Goal: Information Seeking & Learning: Learn about a topic

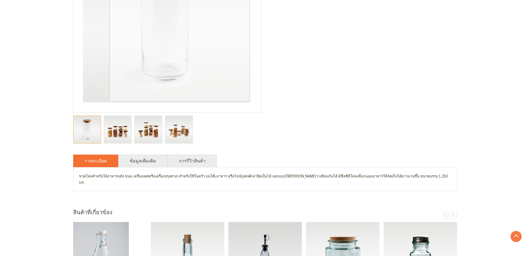
scroll to position [325, 0]
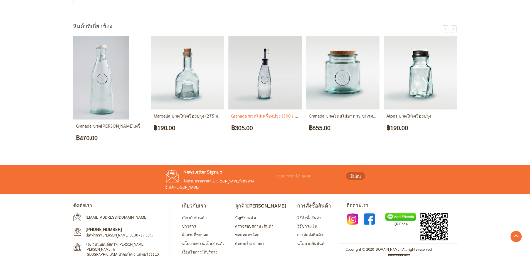
click at [260, 113] on link "Granada ขวดใส่เครื่องปรุง (300 มล.)" at bounding box center [265, 116] width 69 height 6
click at [265, 95] on img at bounding box center [264, 72] width 73 height 73
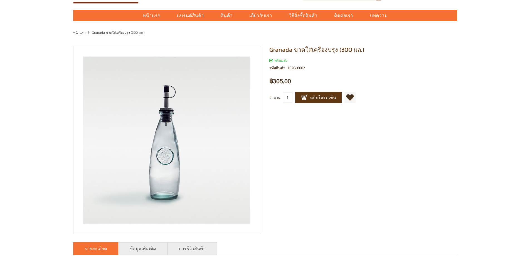
scroll to position [28, 0]
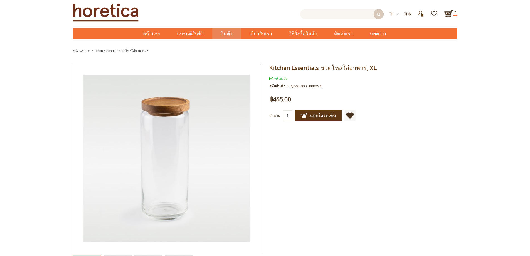
click at [319, 14] on input "text" at bounding box center [341, 14] width 83 height 10
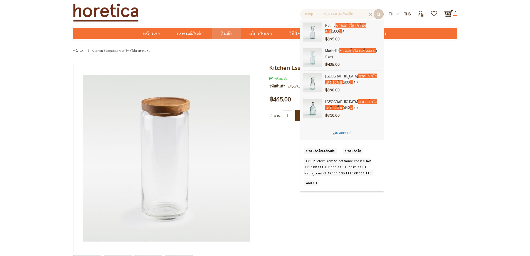
type input "ขวดแก้วใส่เครื่องดื่ม"
click at [346, 134] on span "(12)" at bounding box center [348, 132] width 6 height 4
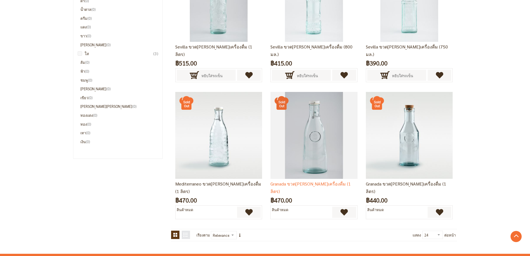
scroll to position [473, 0]
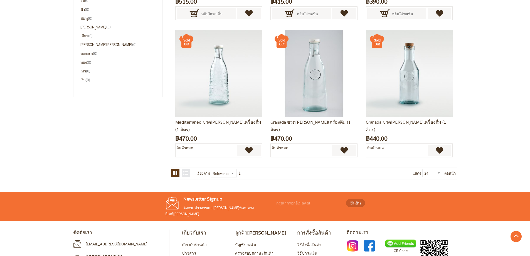
select select "48"
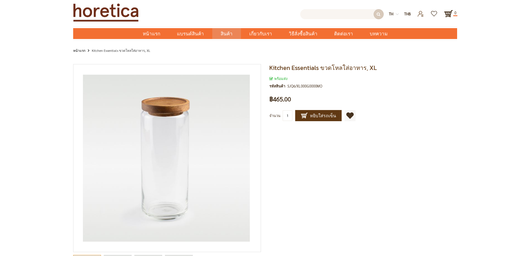
click at [321, 13] on input "text" at bounding box center [341, 14] width 83 height 10
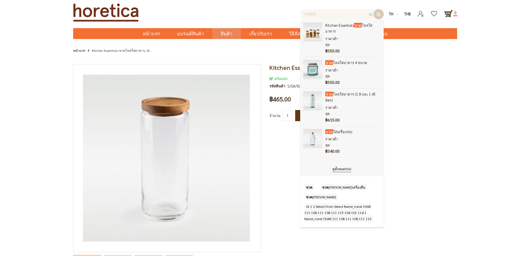
type input "ขวดแก้ว"
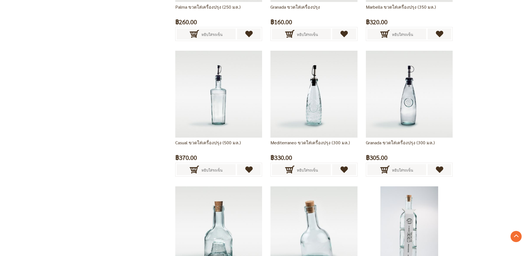
scroll to position [862, 0]
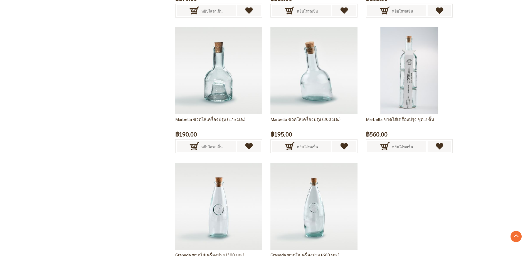
scroll to position [1029, 0]
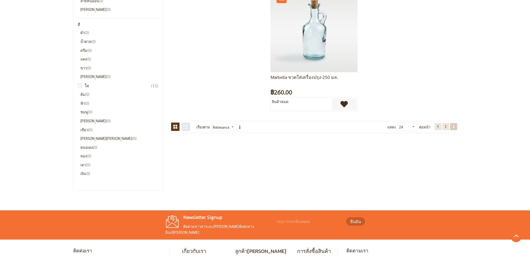
scroll to position [389, 0]
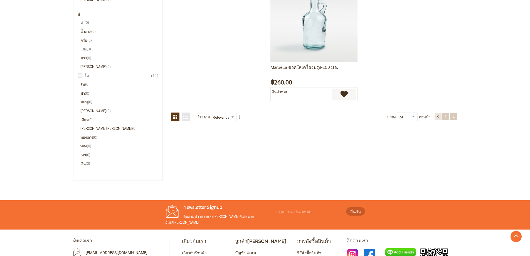
click at [445, 117] on span "1" at bounding box center [446, 116] width 2 height 5
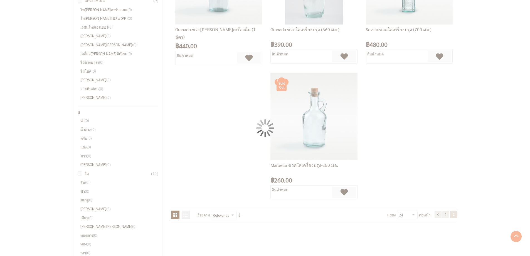
scroll to position [278, 0]
